Goal: Find contact information: Find contact information

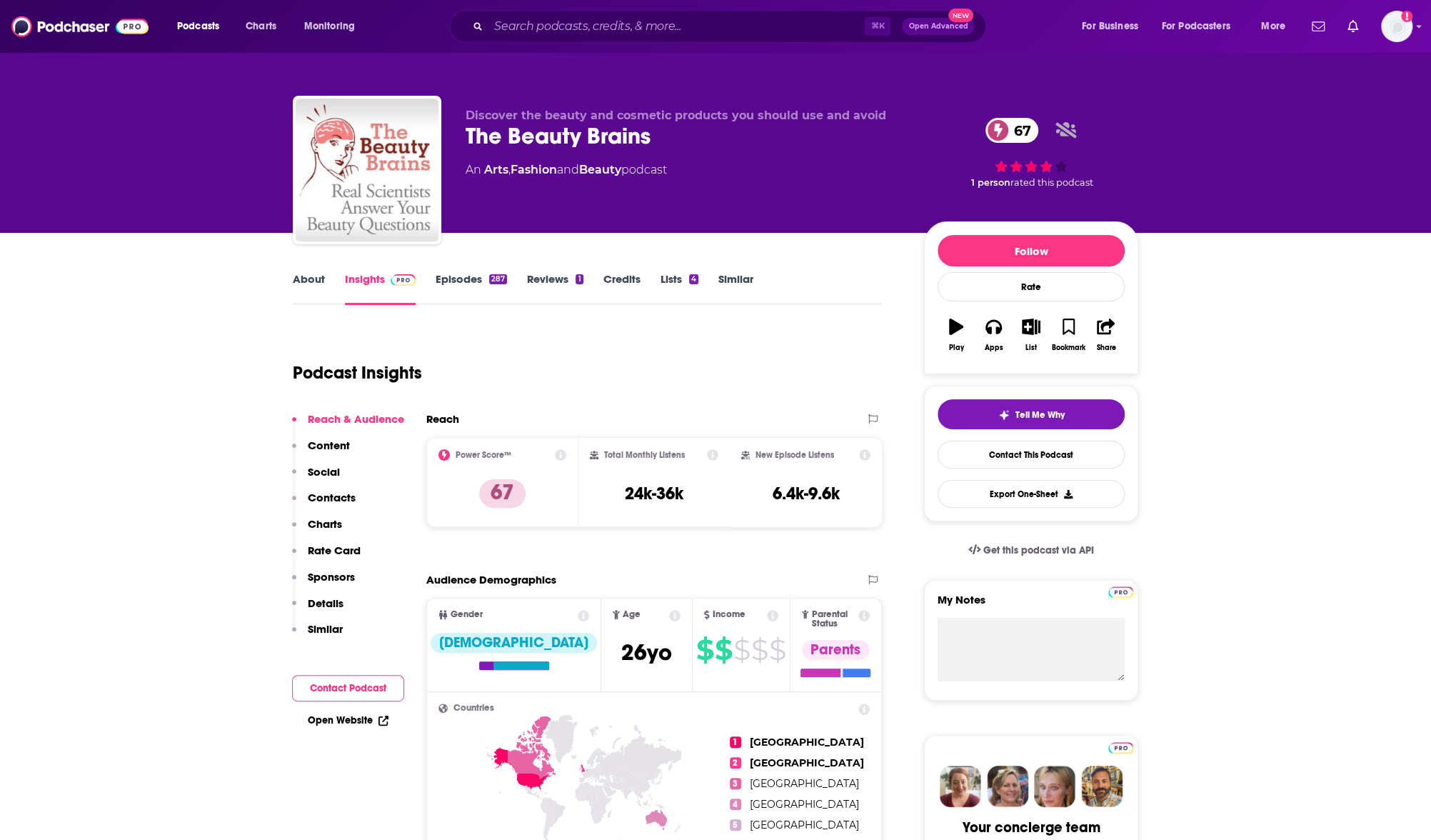
click at [319, 277] on link "About" at bounding box center [309, 288] width 33 height 33
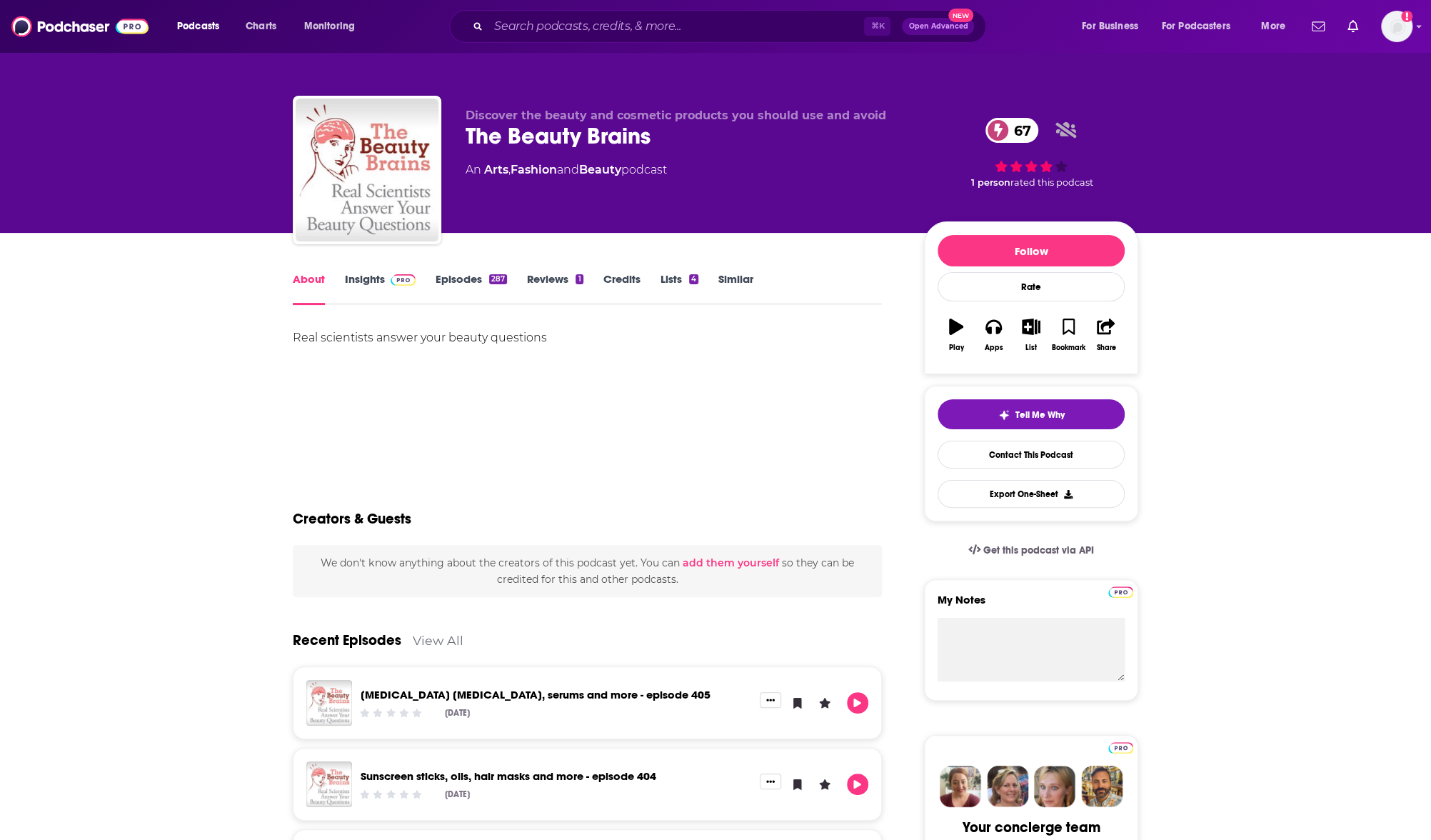
click at [361, 287] on link "Insights" at bounding box center [380, 288] width 71 height 33
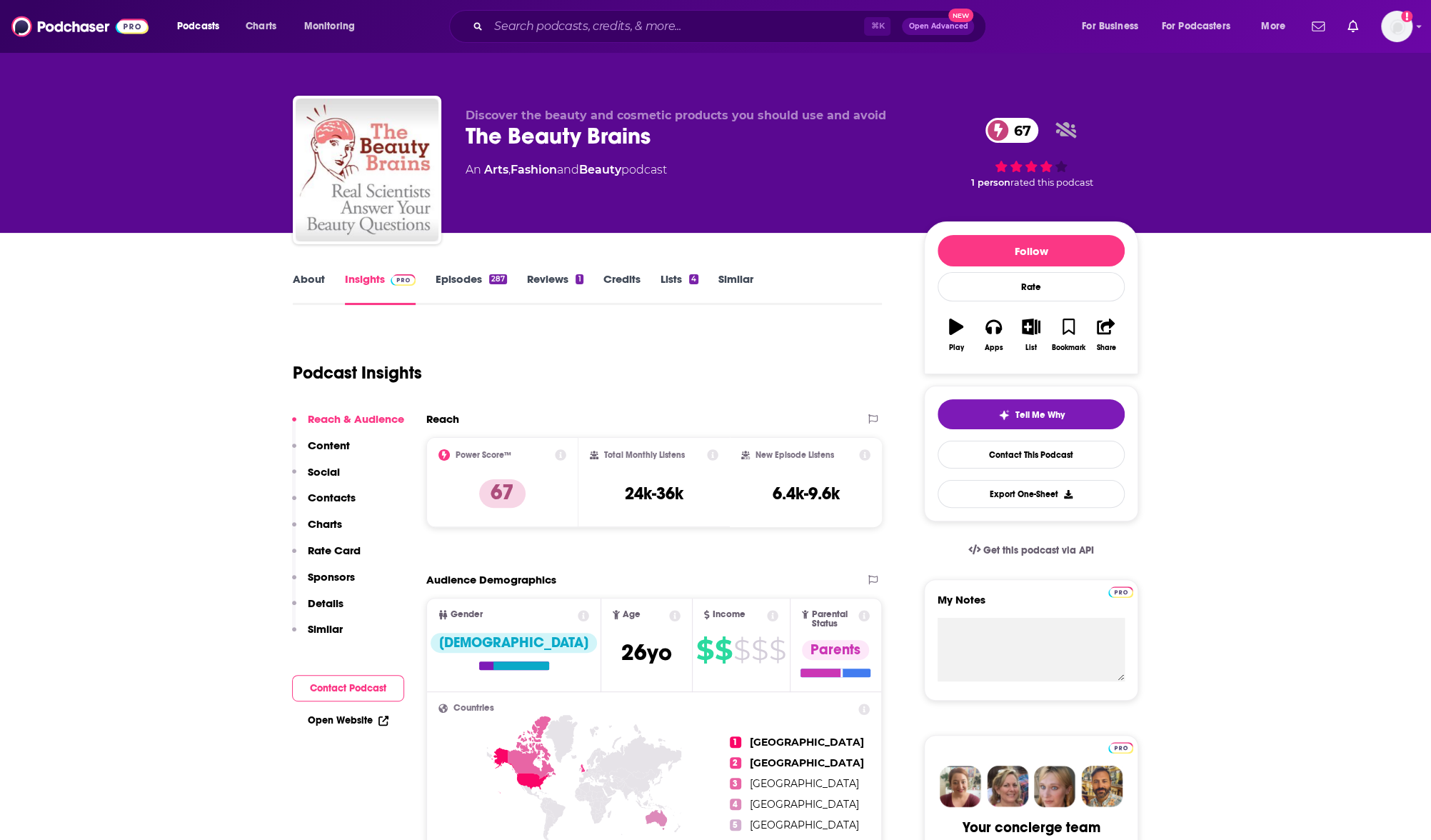
click at [343, 507] on button "Contacts" at bounding box center [324, 504] width 63 height 27
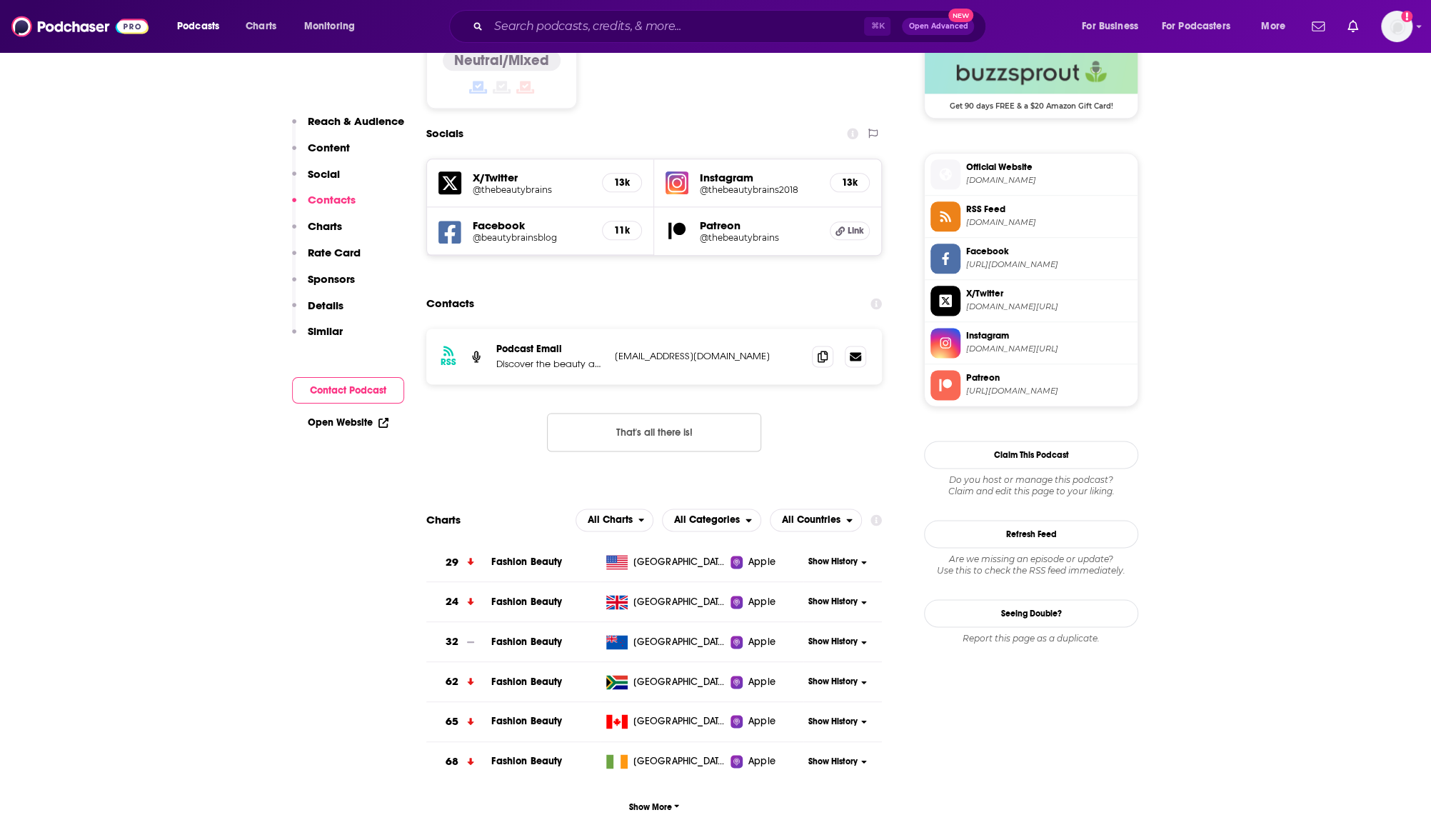
scroll to position [1192, 0]
